Goal: Task Accomplishment & Management: Manage account settings

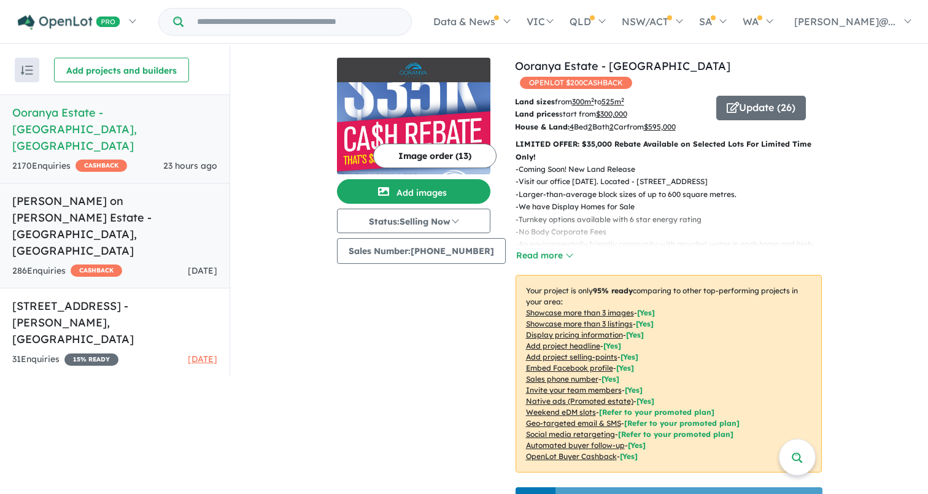
click at [149, 264] on div "286 Enquir ies ( 0 unread) CASHBACK [DATE]" at bounding box center [114, 271] width 205 height 15
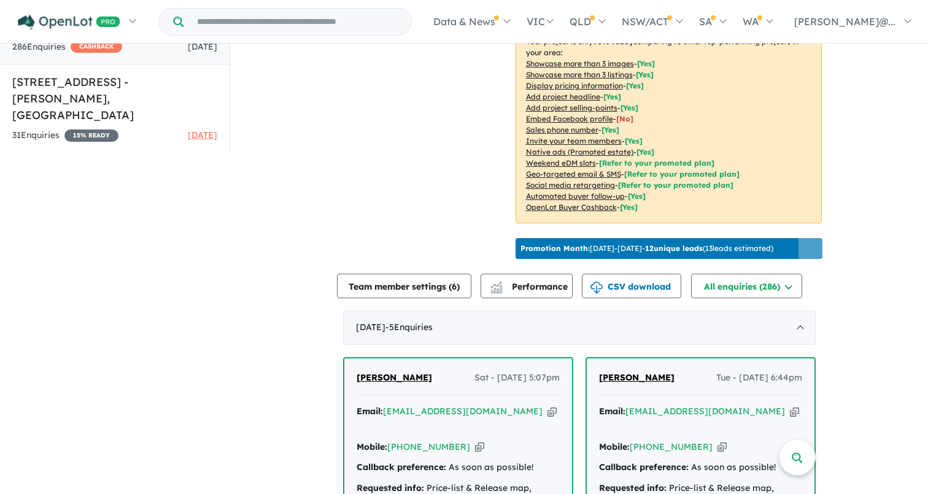
scroll to position [225, 0]
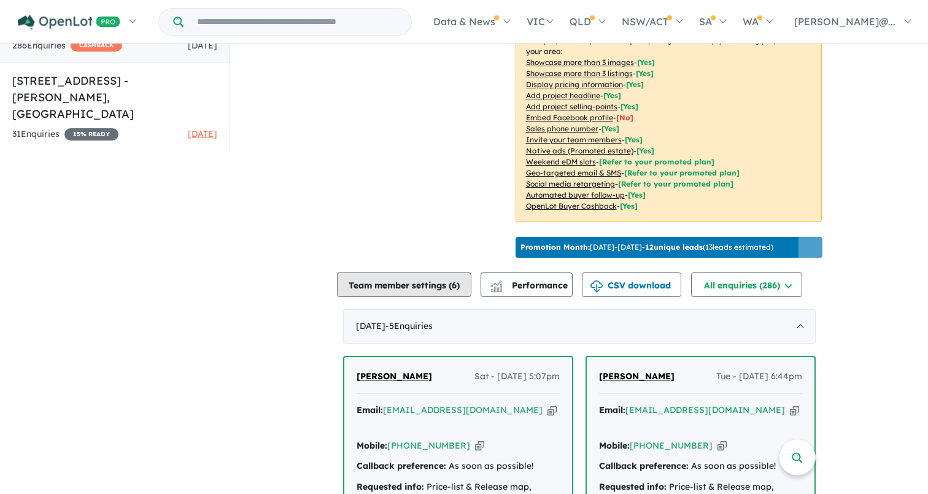
click at [419, 297] on button "Team member settings ( 6 )" at bounding box center [404, 284] width 134 height 25
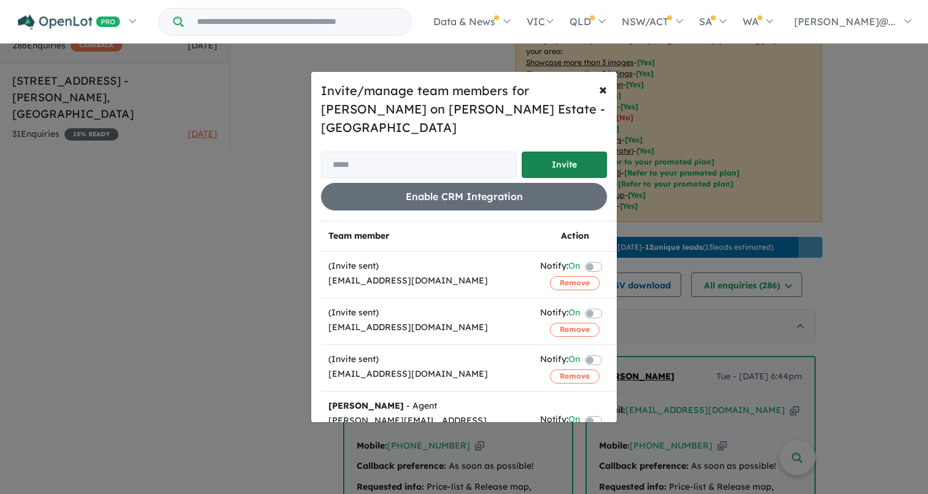
scroll to position [0, 0]
click at [603, 98] on span "×" at bounding box center [603, 89] width 8 height 18
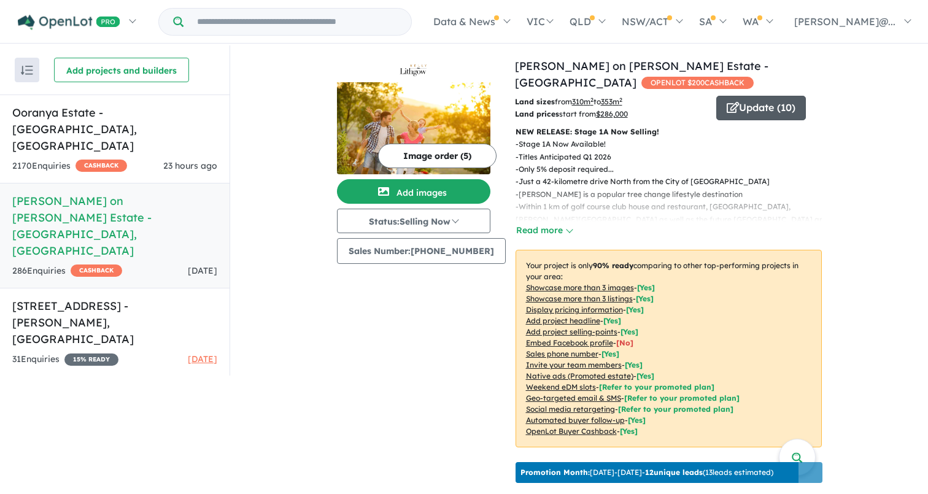
click at [766, 106] on button "Update ( 10 )" at bounding box center [761, 108] width 90 height 25
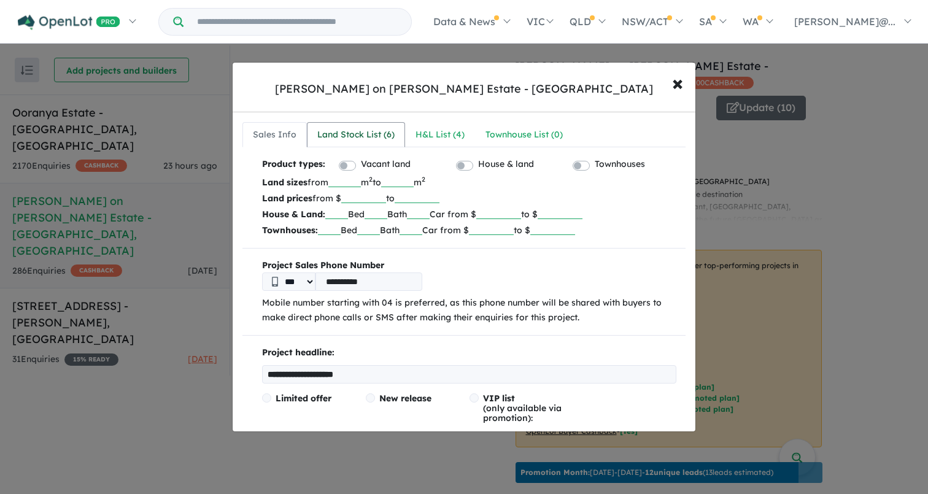
click at [365, 137] on div "Land Stock List ( 6 )" at bounding box center [355, 135] width 77 height 15
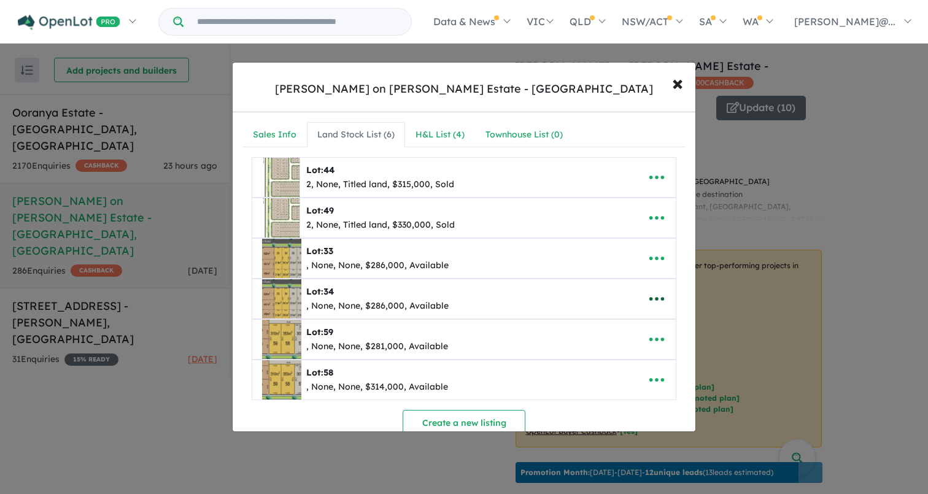
click at [654, 297] on icon "button" at bounding box center [656, 299] width 18 height 18
click at [613, 326] on link "Edit" at bounding box center [629, 329] width 91 height 28
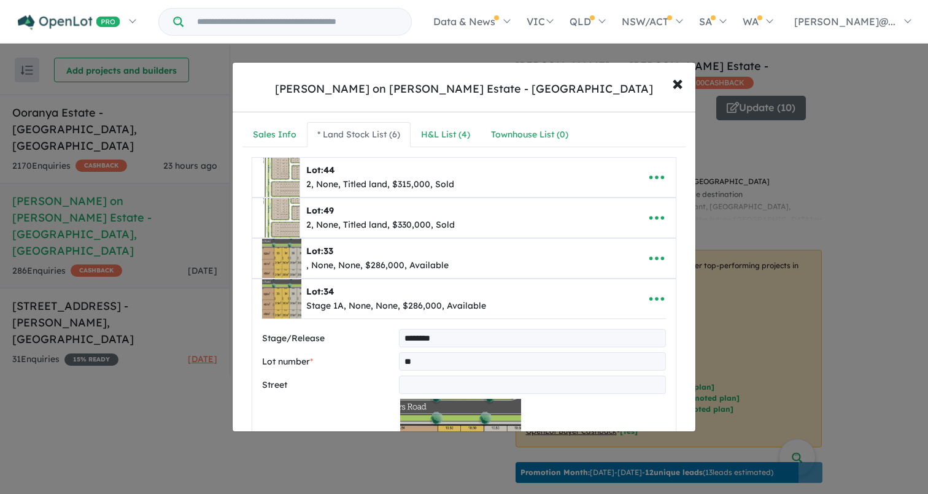
scroll to position [69, 0]
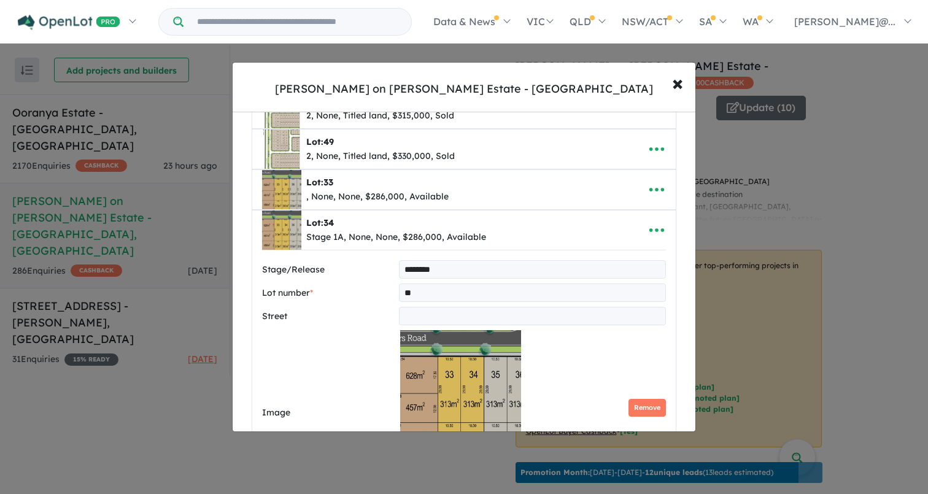
type input "********"
click at [425, 315] on input "text" at bounding box center [532, 316] width 267 height 18
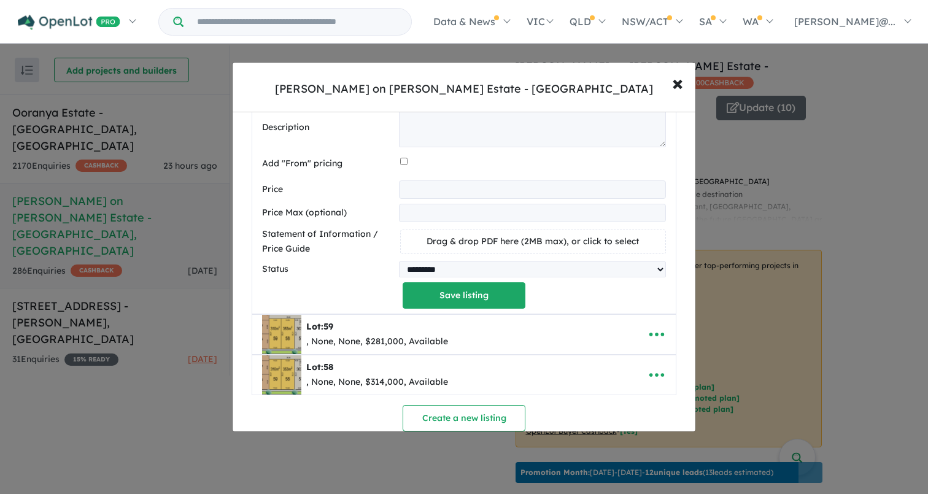
scroll to position [625, 0]
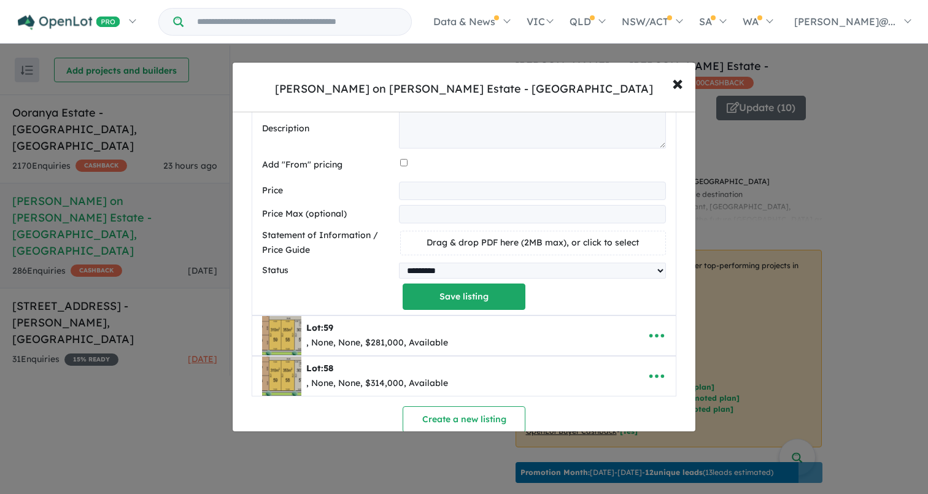
type input "**********"
select select "****"
click at [473, 287] on button "Save listing" at bounding box center [464, 297] width 123 height 26
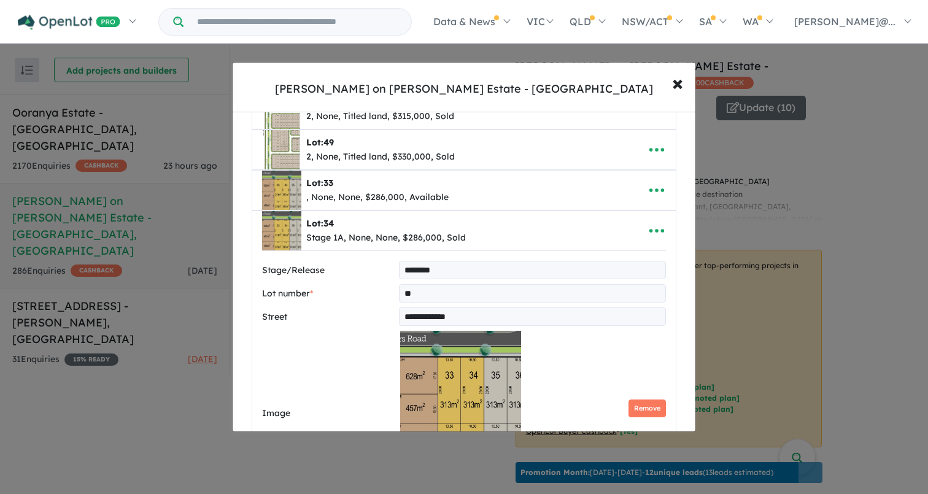
select select "****"
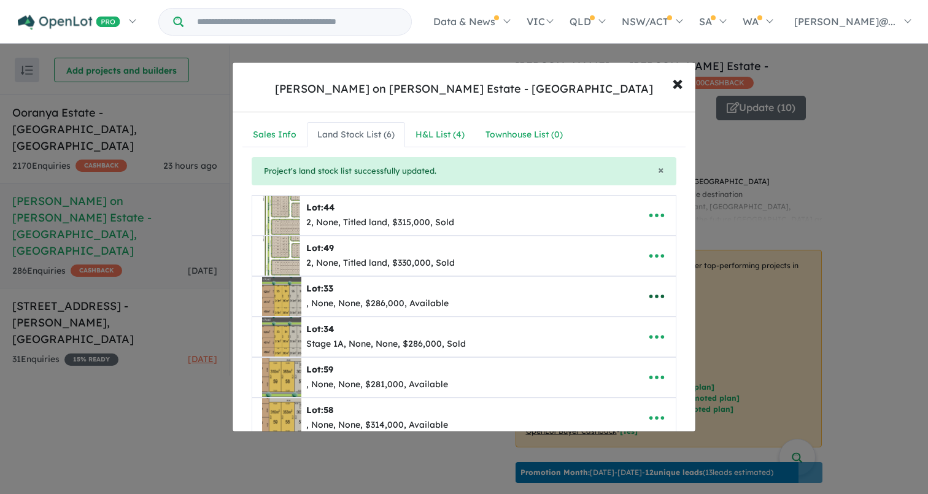
click at [652, 296] on icon "button" at bounding box center [656, 297] width 15 height 4
click at [612, 326] on link "Edit" at bounding box center [629, 327] width 91 height 28
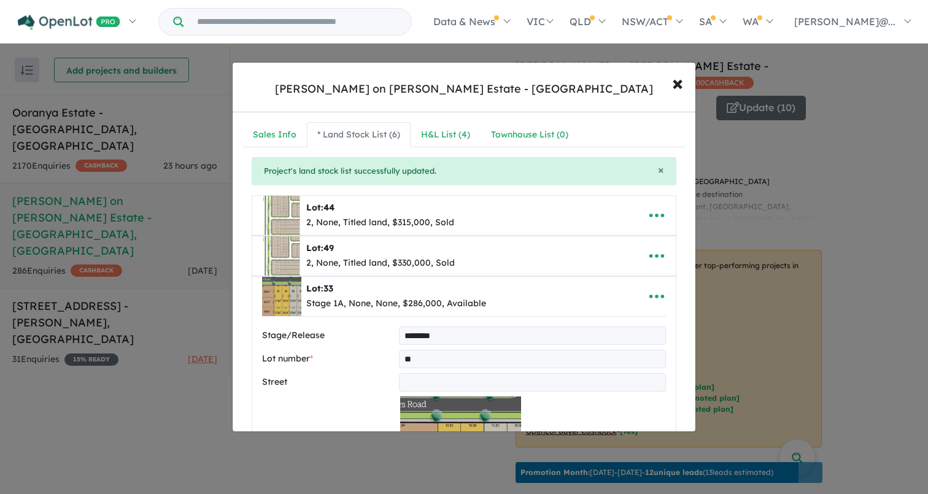
type input "********"
click at [417, 377] on input "text" at bounding box center [532, 382] width 267 height 18
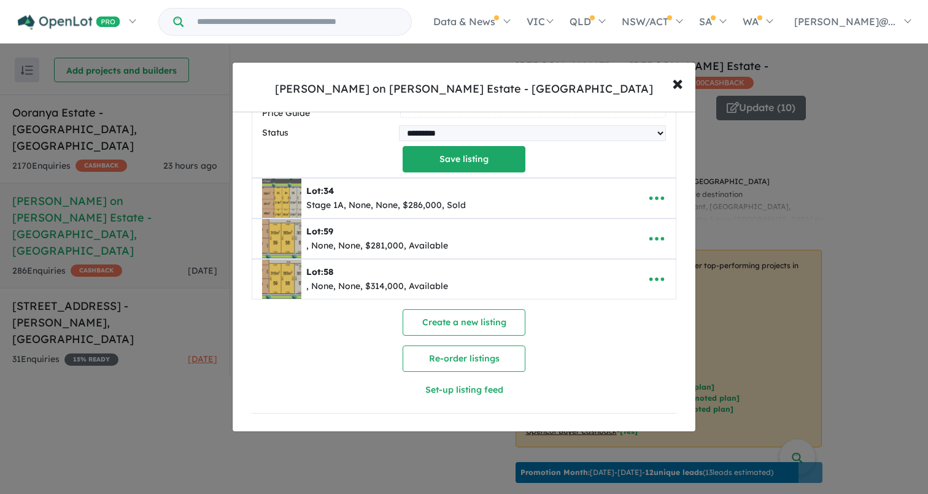
scroll to position [758, 0]
type input "**********"
click at [473, 154] on button "Save listing" at bounding box center [464, 160] width 123 height 26
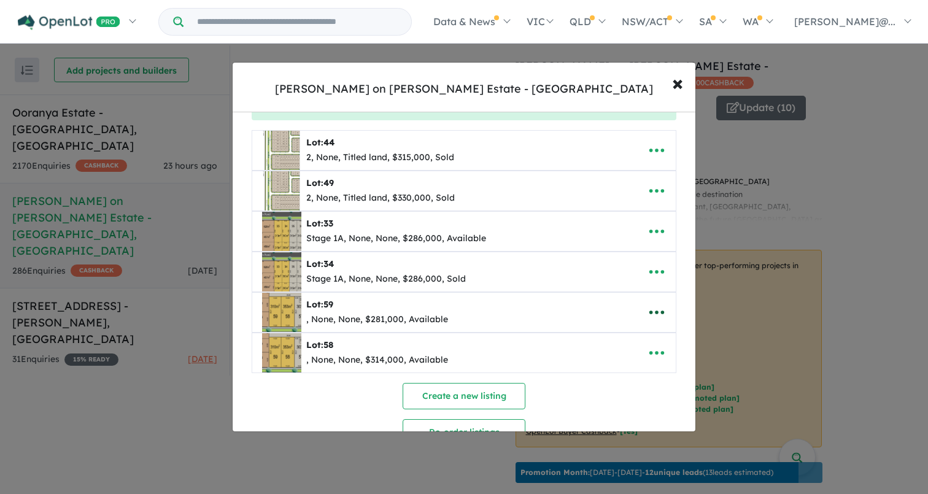
click at [654, 313] on icon "button" at bounding box center [656, 312] width 18 height 18
click at [606, 340] on link "Edit" at bounding box center [629, 343] width 91 height 28
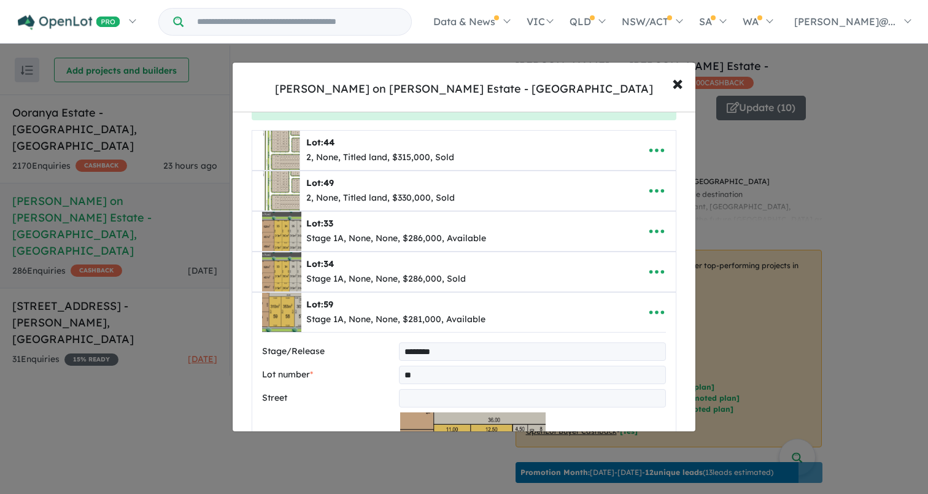
type input "********"
click at [421, 395] on input "text" at bounding box center [532, 398] width 267 height 18
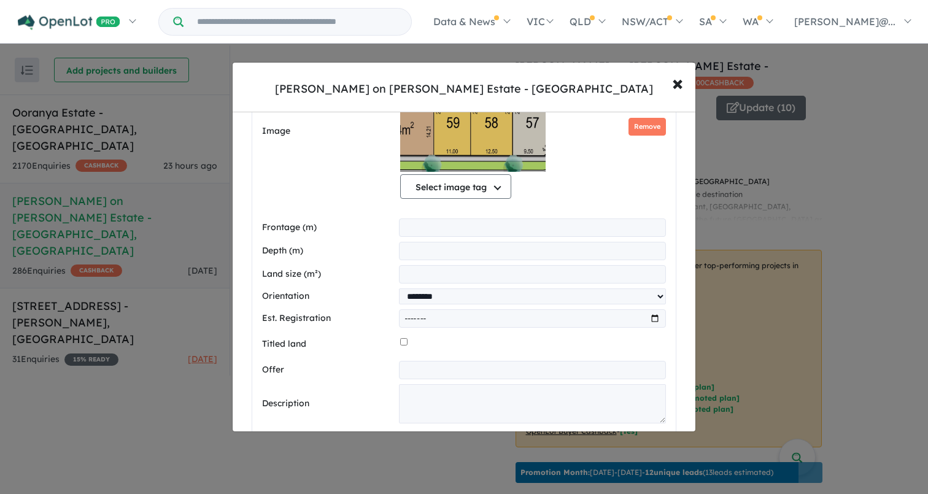
scroll to position [431, 0]
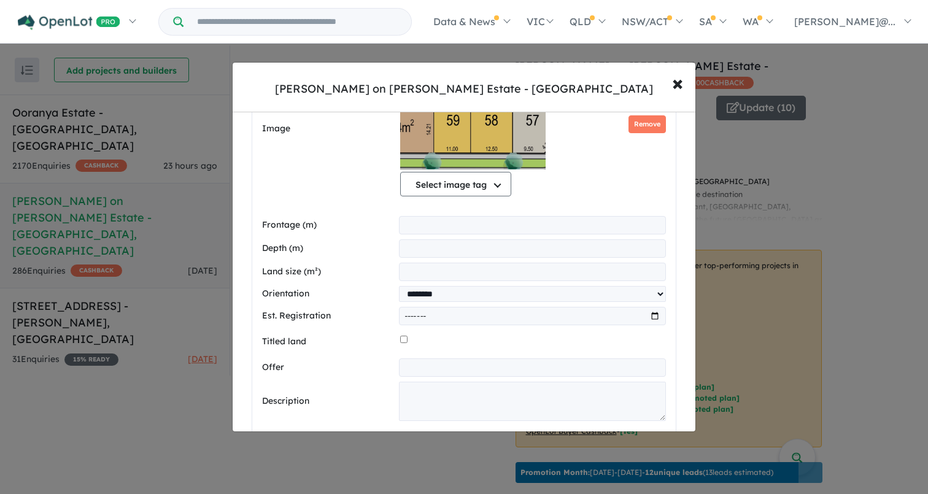
type input "**********"
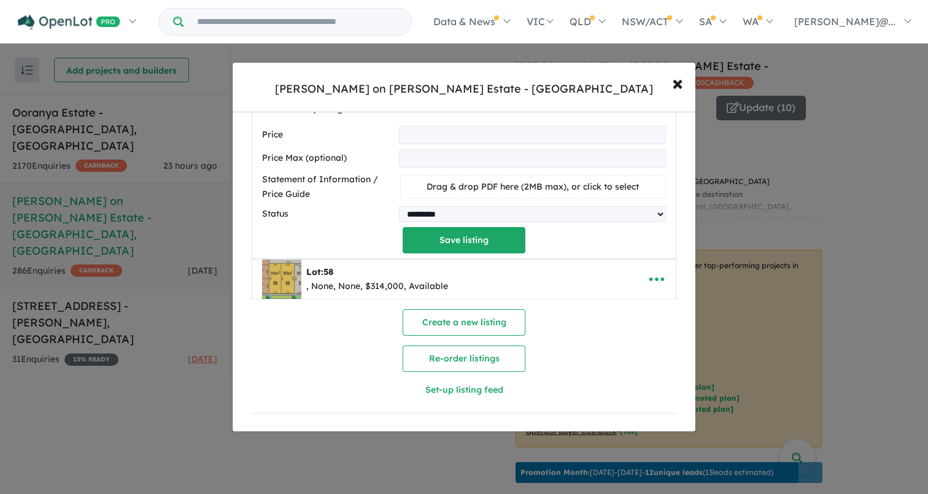
scroll to position [758, 0]
click at [487, 234] on button "Save listing" at bounding box center [464, 241] width 123 height 26
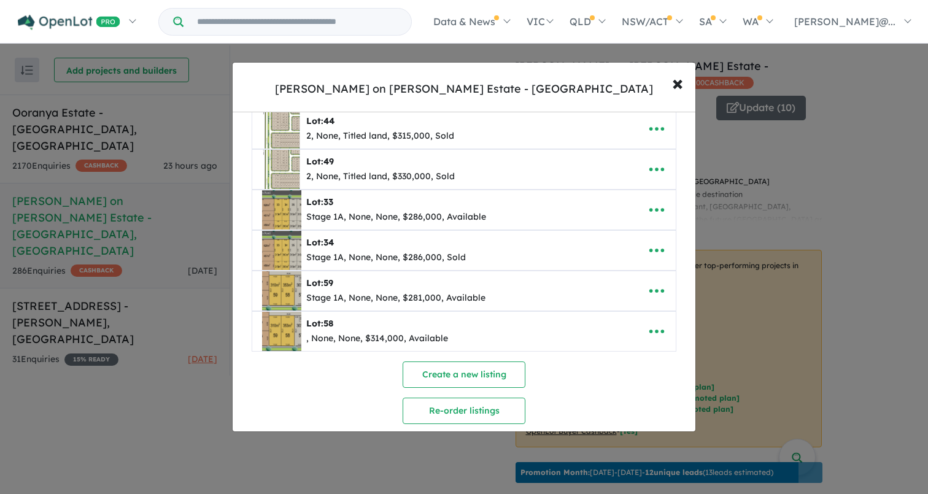
scroll to position [82, 0]
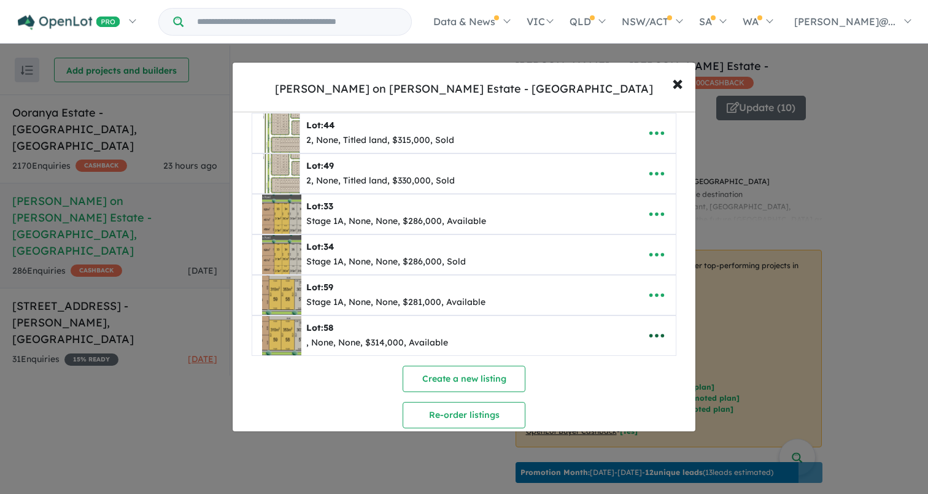
click at [654, 335] on icon "button" at bounding box center [656, 335] width 18 height 18
click at [611, 253] on link "Edit" at bounding box center [629, 250] width 91 height 28
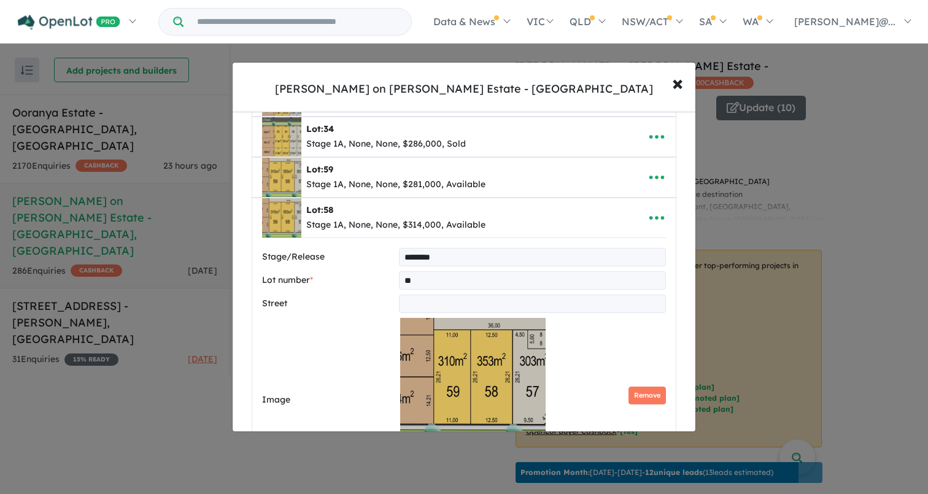
scroll to position [206, 0]
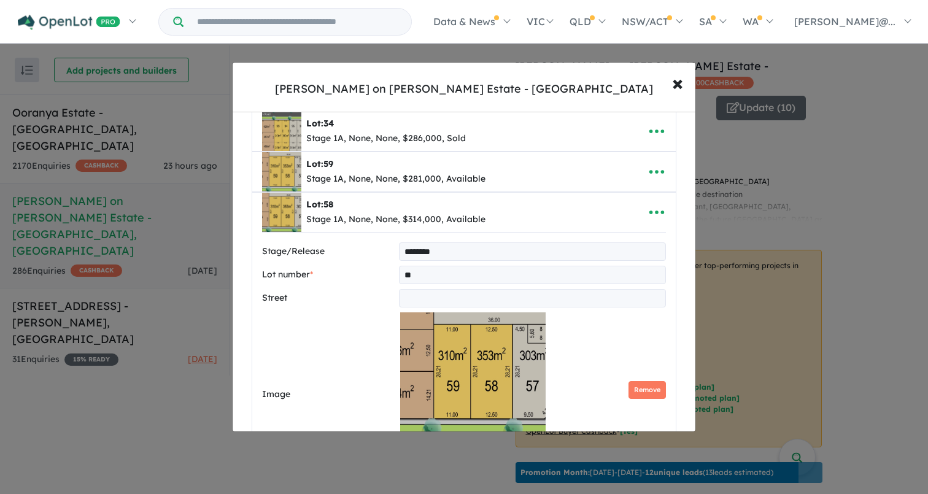
type input "********"
click at [441, 295] on input "text" at bounding box center [532, 298] width 267 height 18
type input "**********"
click at [635, 385] on button "Remove" at bounding box center [646, 390] width 37 height 18
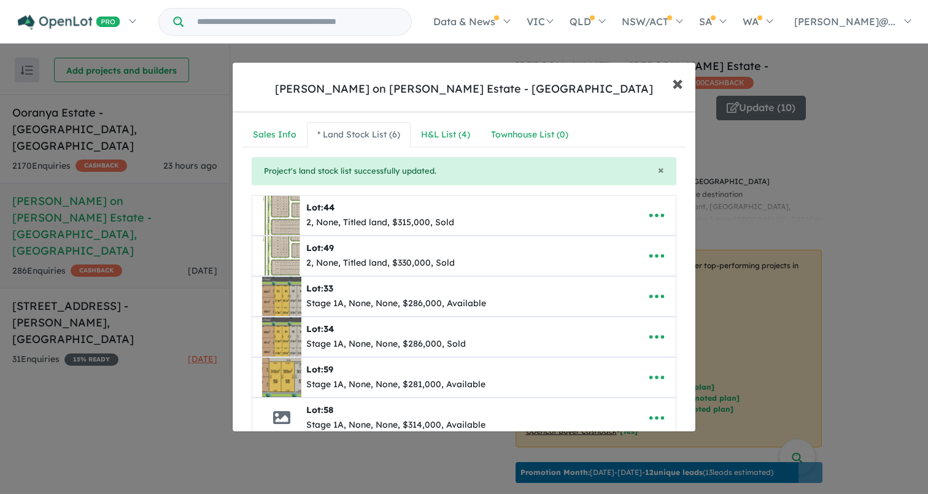
scroll to position [0, 0]
click at [679, 80] on span "×" at bounding box center [677, 82] width 11 height 26
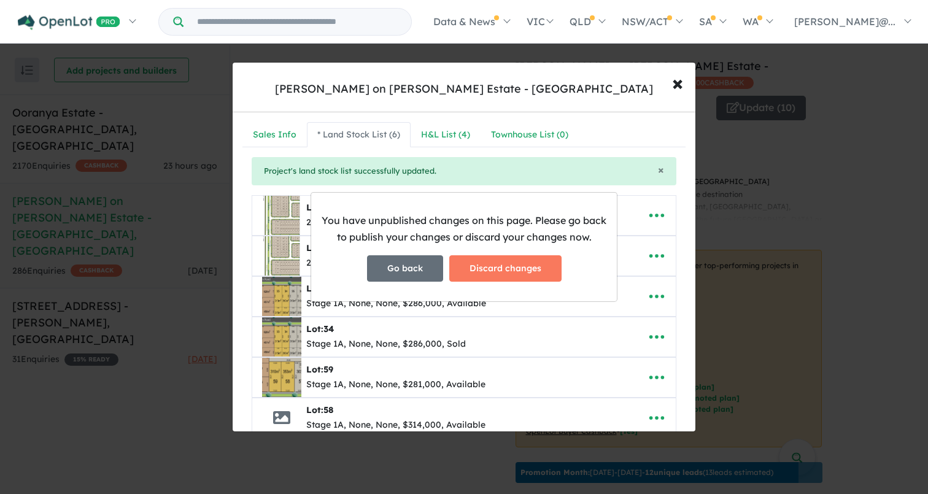
click at [402, 270] on button "Go back" at bounding box center [405, 268] width 76 height 26
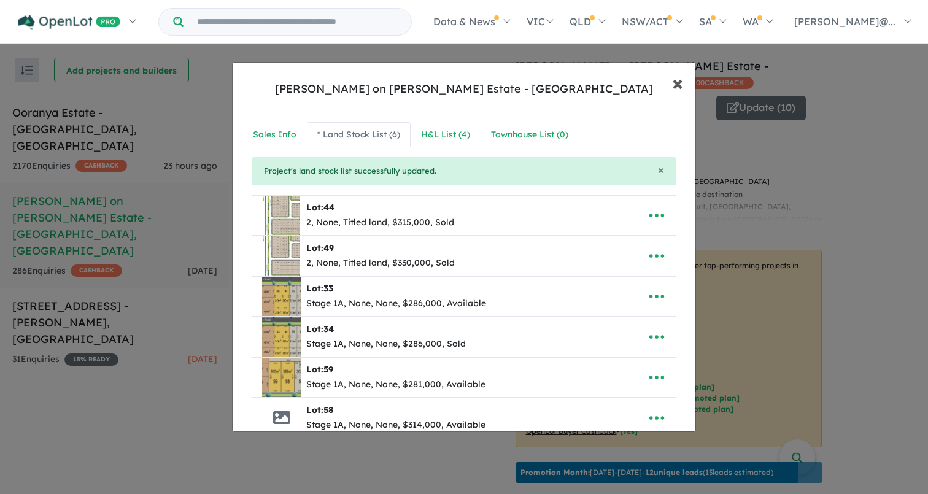
click at [676, 82] on span "×" at bounding box center [677, 82] width 11 height 26
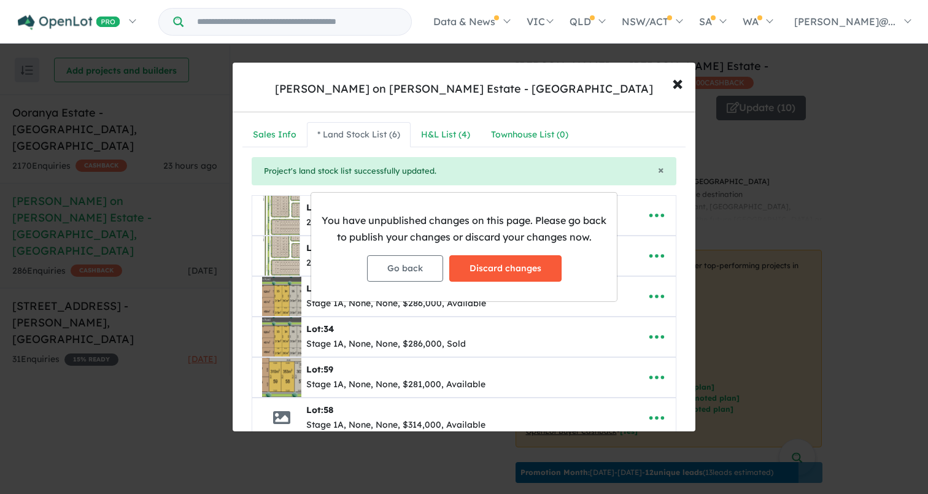
click at [503, 264] on button "Discard changes" at bounding box center [505, 268] width 112 height 26
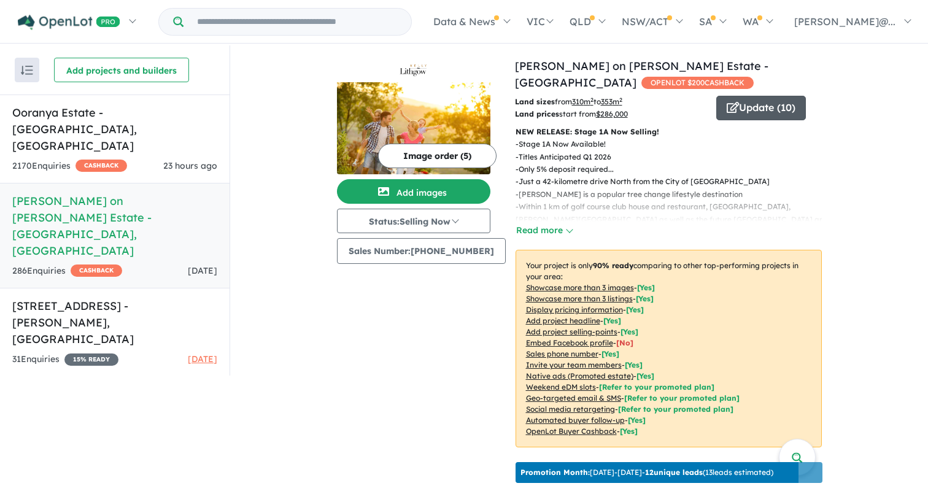
click at [766, 103] on button "Update ( 10 )" at bounding box center [761, 108] width 90 height 25
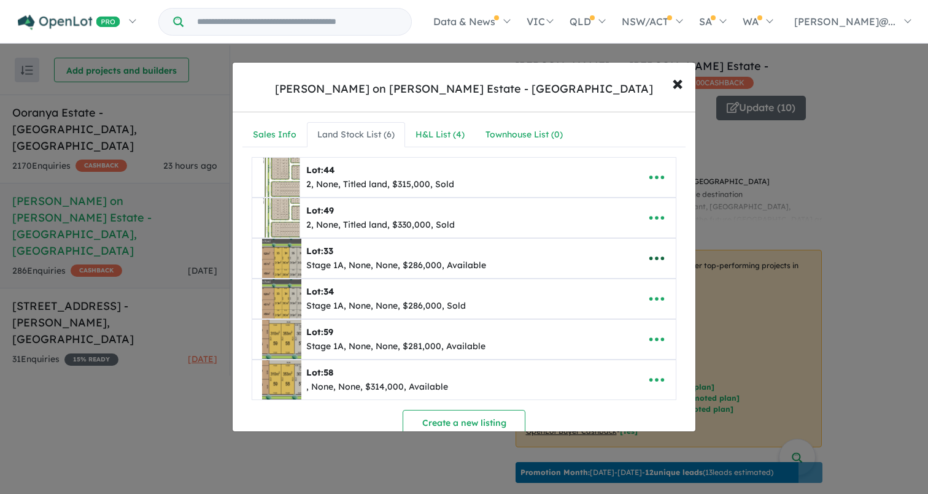
click at [652, 262] on icon "button" at bounding box center [656, 258] width 18 height 18
click at [623, 287] on link "Edit" at bounding box center [629, 289] width 91 height 28
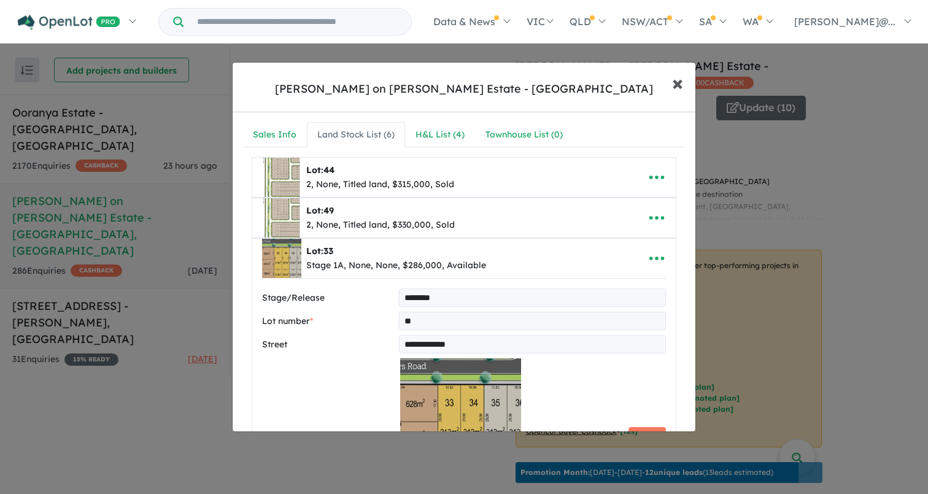
scroll to position [-1, 0]
click at [676, 85] on span "×" at bounding box center [677, 82] width 11 height 26
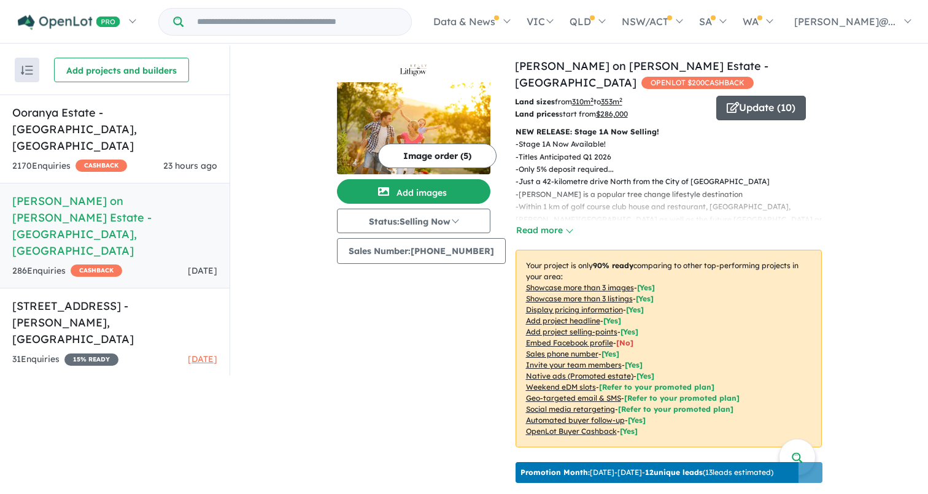
scroll to position [0, 0]
click at [765, 112] on button "Update ( 10 )" at bounding box center [761, 108] width 90 height 25
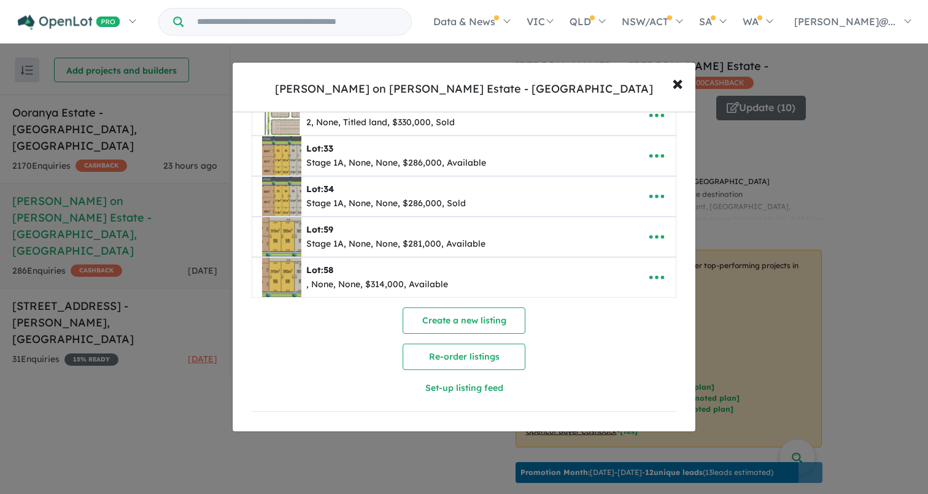
scroll to position [108, 0]
click at [655, 275] on icon "button" at bounding box center [656, 277] width 18 height 18
click at [612, 303] on link "Edit" at bounding box center [629, 308] width 91 height 28
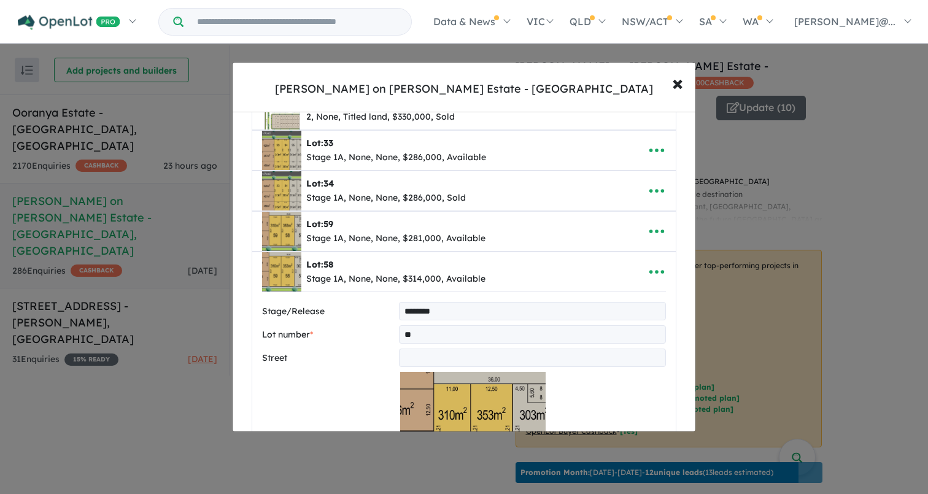
type input "********"
click at [418, 355] on input "text" at bounding box center [532, 358] width 267 height 18
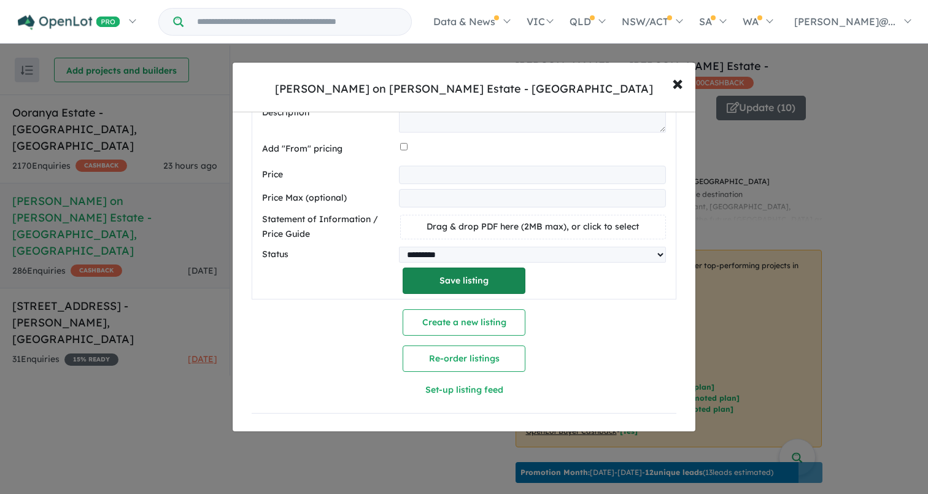
scroll to position [721, 0]
type input "**********"
click at [465, 270] on button "Save listing" at bounding box center [464, 281] width 123 height 26
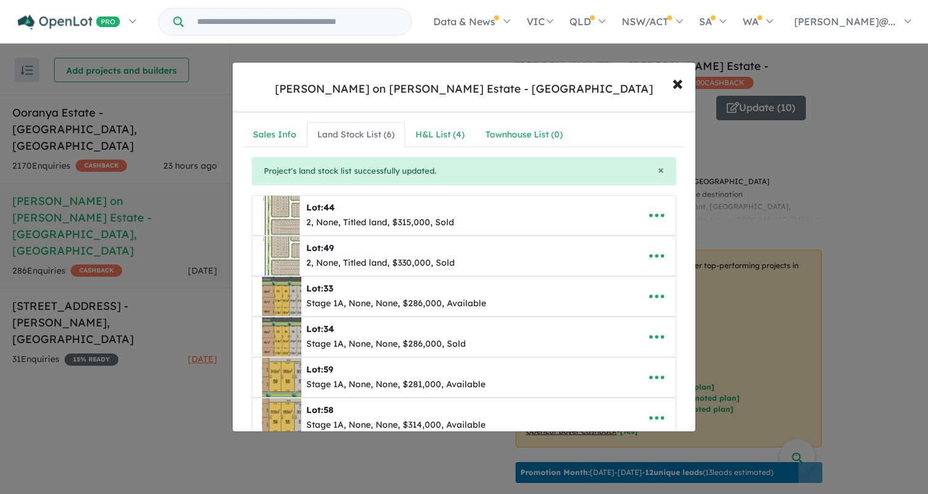
scroll to position [0, 0]
click at [649, 215] on icon "button" at bounding box center [656, 215] width 18 height 18
click at [621, 236] on link "Edit" at bounding box center [629, 246] width 91 height 28
select select "****"
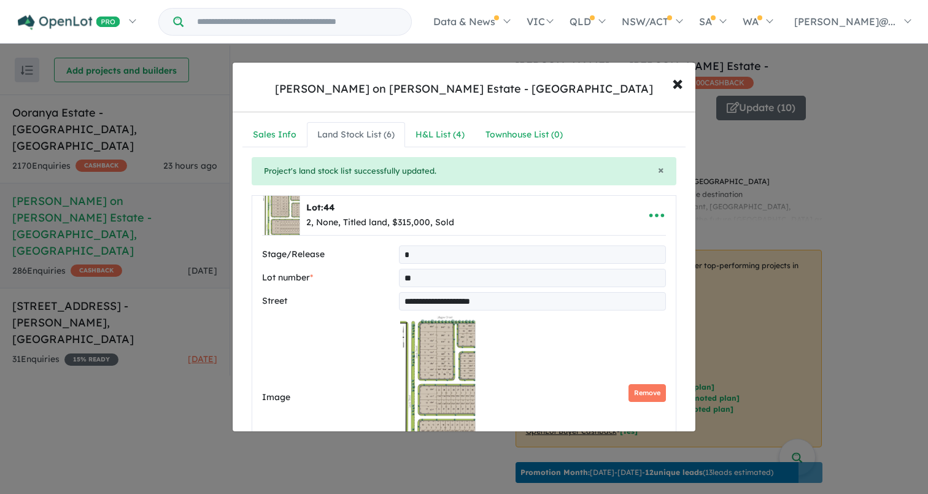
click at [681, 82] on span "×" at bounding box center [677, 82] width 11 height 26
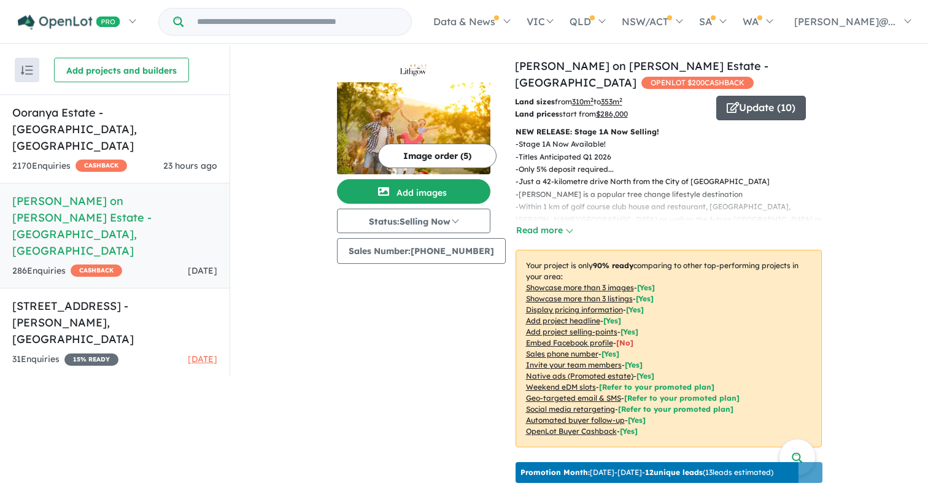
click at [751, 110] on button "Update ( 10 )" at bounding box center [761, 108] width 90 height 25
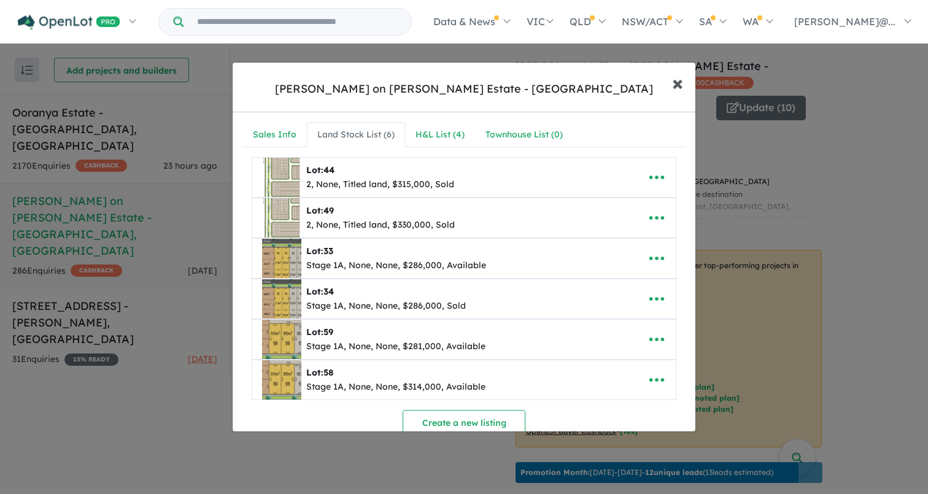
click at [679, 85] on span "×" at bounding box center [677, 82] width 11 height 26
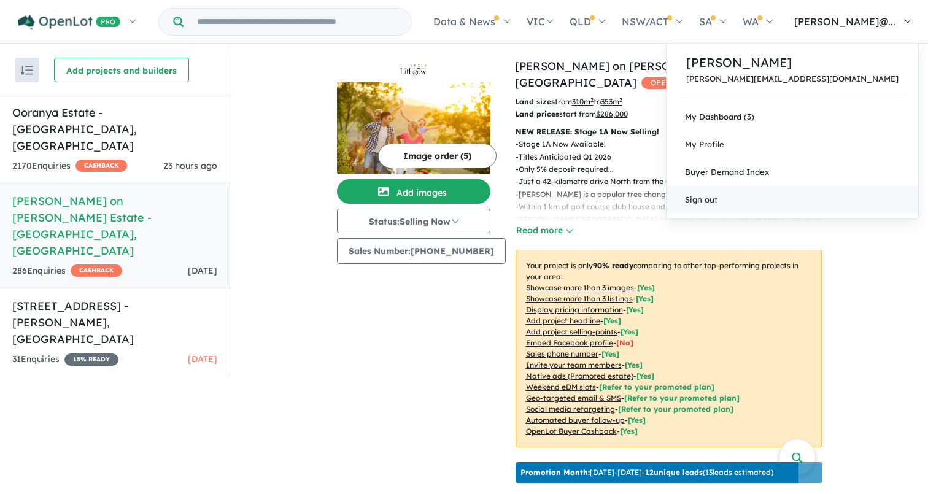
click at [766, 198] on link "Sign out" at bounding box center [792, 200] width 252 height 28
